Goal: Task Accomplishment & Management: Manage account settings

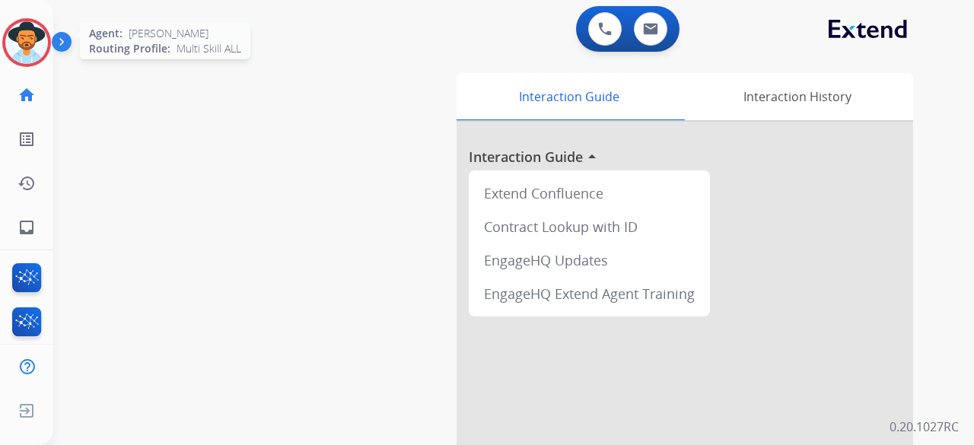
click at [21, 43] on img at bounding box center [26, 42] width 43 height 43
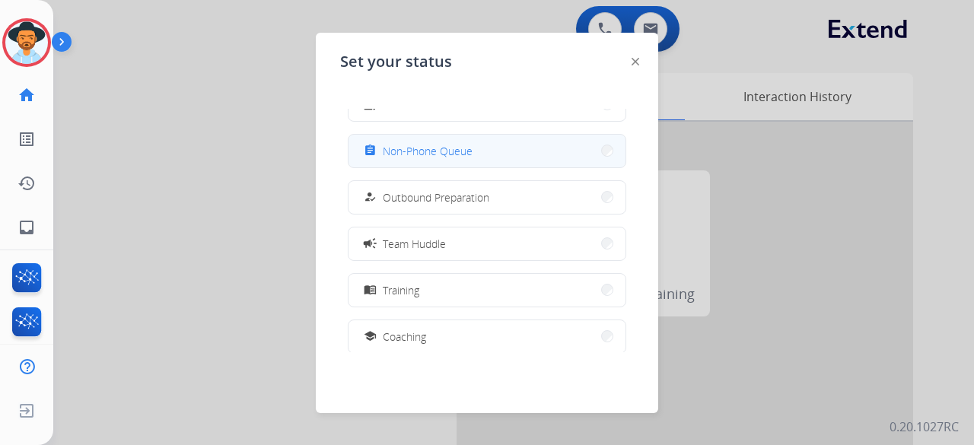
scroll to position [287, 0]
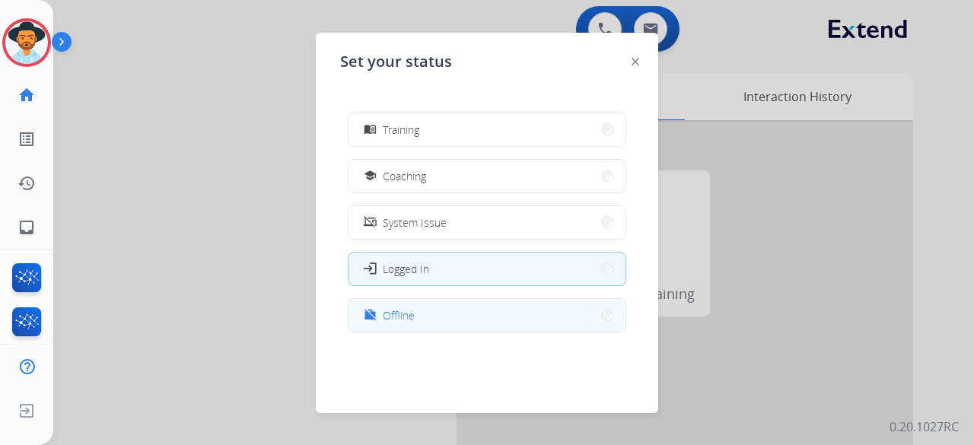
click at [501, 302] on button "work_off Offline" at bounding box center [487, 315] width 277 height 33
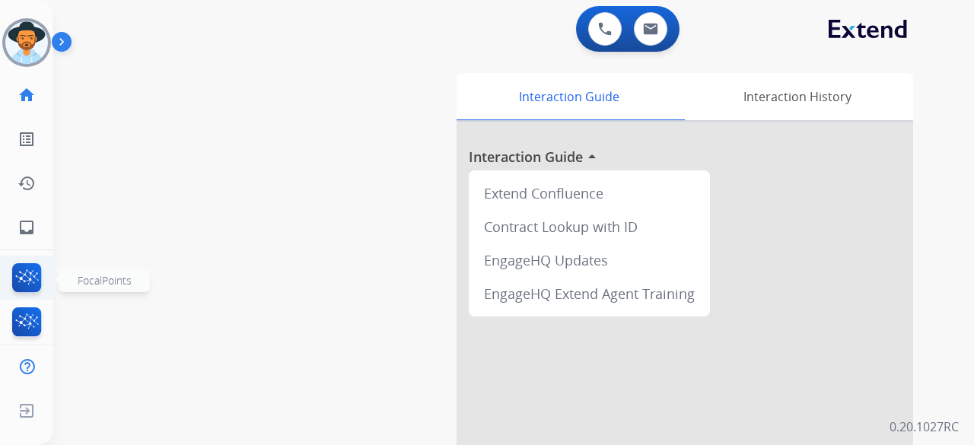
click at [23, 275] on img at bounding box center [27, 280] width 36 height 35
